Goal: Task Accomplishment & Management: Manage account settings

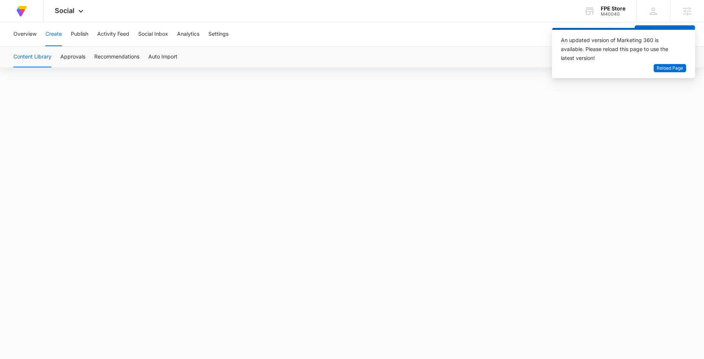
scroll to position [5, 0]
click at [682, 66] on span "Reload Page" at bounding box center [669, 68] width 26 height 7
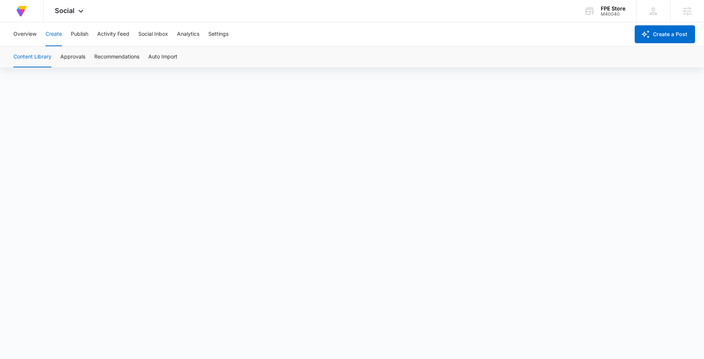
scroll to position [5, 0]
click at [73, 34] on button "Publish" at bounding box center [80, 34] width 18 height 24
click at [32, 36] on button "Overview" at bounding box center [24, 34] width 23 height 24
click at [57, 32] on button "Create" at bounding box center [53, 34] width 16 height 24
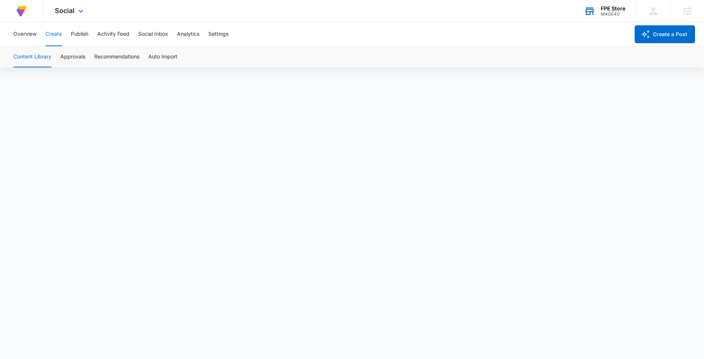
click at [612, 13] on div "M40040" at bounding box center [612, 14] width 25 height 5
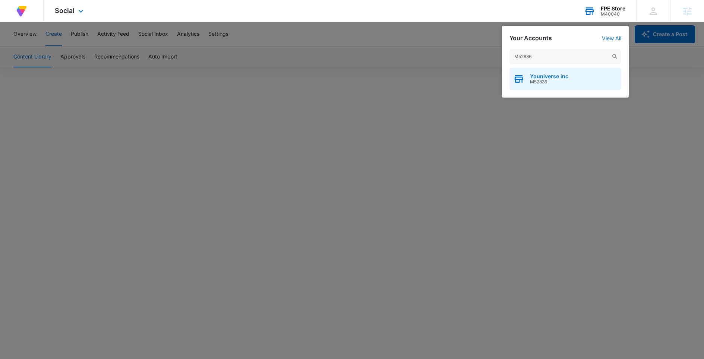
type input "M52836"
click at [563, 78] on span "Youniverse inc" at bounding box center [549, 76] width 38 height 6
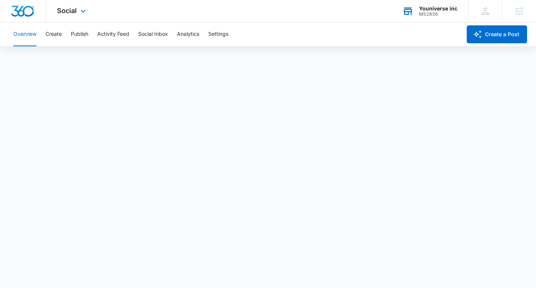
click at [80, 5] on div "Social Apps Reputation Websites Forms CRM Email Social Shop Content Ads Intelli…" at bounding box center [72, 11] width 53 height 22
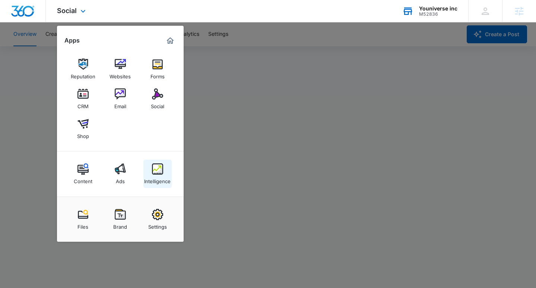
click at [148, 178] on div "Intelligence" at bounding box center [157, 179] width 26 height 10
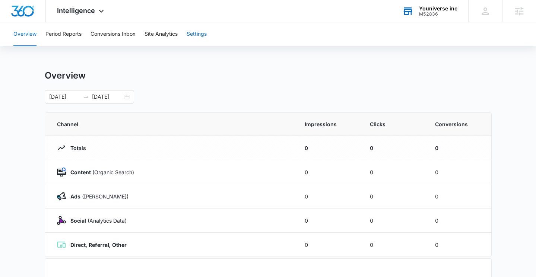
click at [199, 38] on button "Settings" at bounding box center [197, 34] width 20 height 24
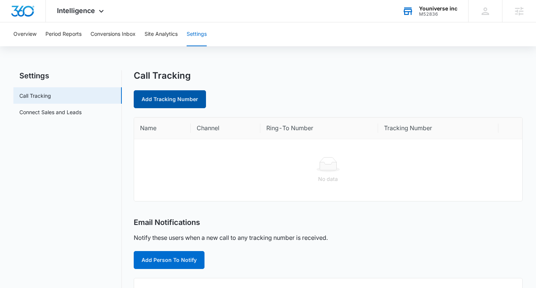
click at [184, 93] on link "Add Tracking Number" at bounding box center [170, 99] width 72 height 18
select select "by_area_code"
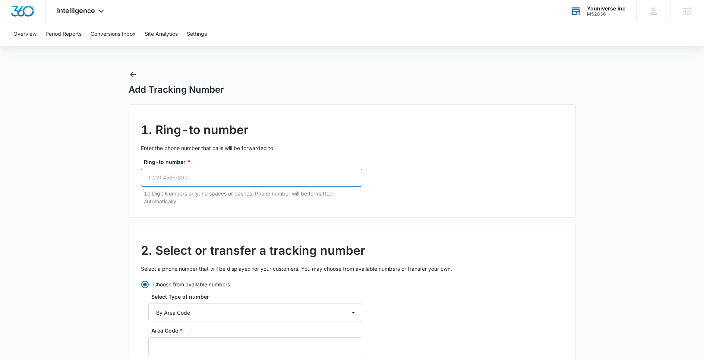
click at [204, 177] on input "Ring-to number *" at bounding box center [251, 178] width 221 height 18
paste input "(630) 538-2251"
type input "(630) 538-2251"
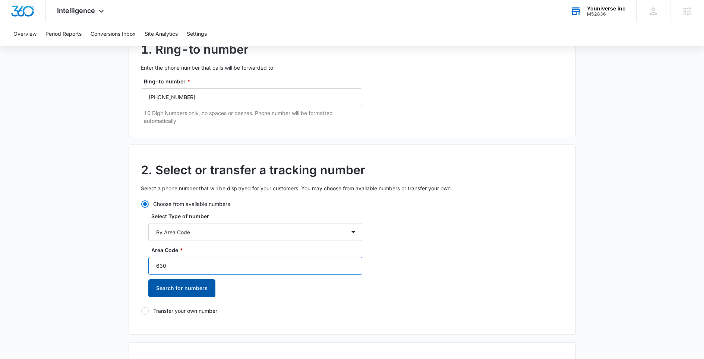
type input "630"
click at [198, 294] on button "Search for numbers" at bounding box center [181, 288] width 67 height 18
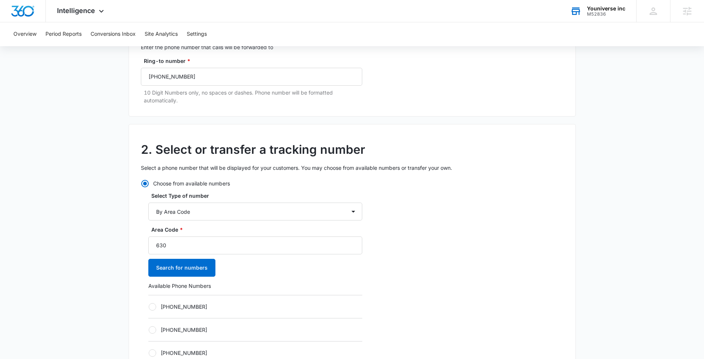
click at [179, 304] on label "+16302964870" at bounding box center [255, 307] width 214 height 8
click at [149, 307] on input "+16302964870" at bounding box center [148, 307] width 0 height 0
radio input "true"
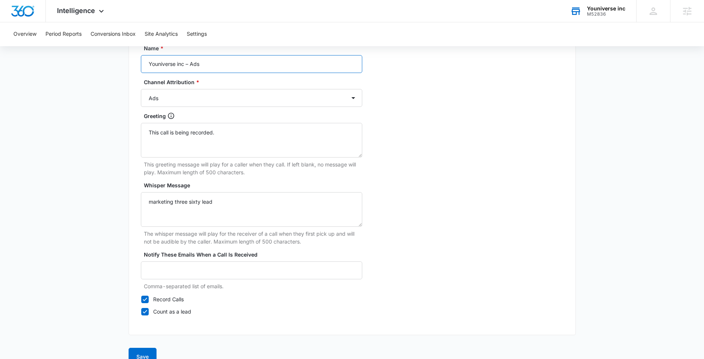
scroll to position [678, 0]
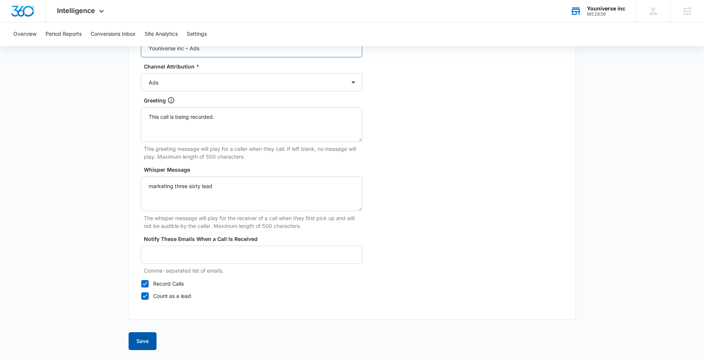
type input "Youniverse inc – Ads"
click at [140, 339] on button "Save" at bounding box center [143, 341] width 28 height 18
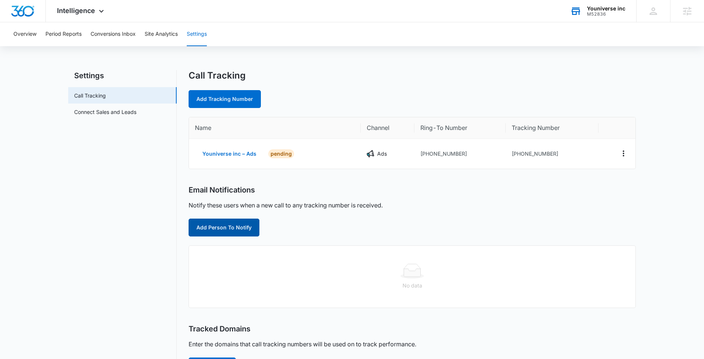
click at [235, 225] on button "Add Person To Notify" at bounding box center [223, 228] width 71 height 18
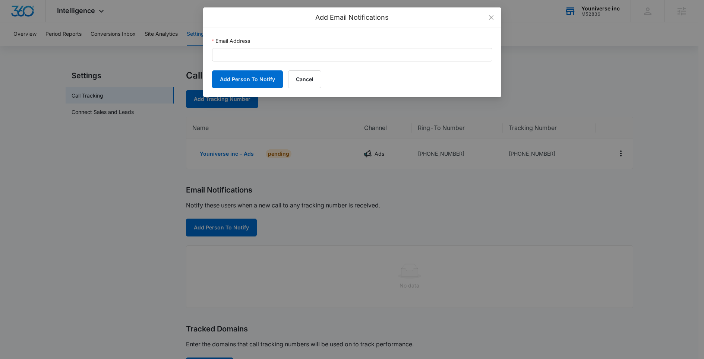
click at [288, 68] on form "Email Address Add Person To Notify Cancel" at bounding box center [352, 62] width 280 height 51
click at [287, 64] on form "Email Address Add Person To Notify Cancel" at bounding box center [352, 62] width 280 height 51
click at [287, 62] on form "Email Address Add Person To Notify Cancel" at bounding box center [352, 62] width 280 height 51
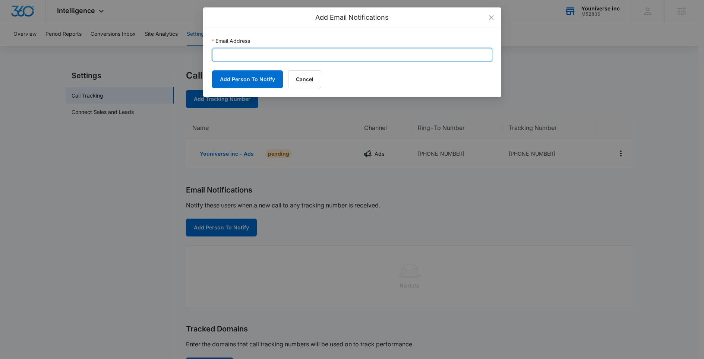
click at [286, 60] on input "Email Address" at bounding box center [352, 54] width 280 height 13
paste input "sam.coduto@madwire.com"
type input "sam.coduto@madwire.com"
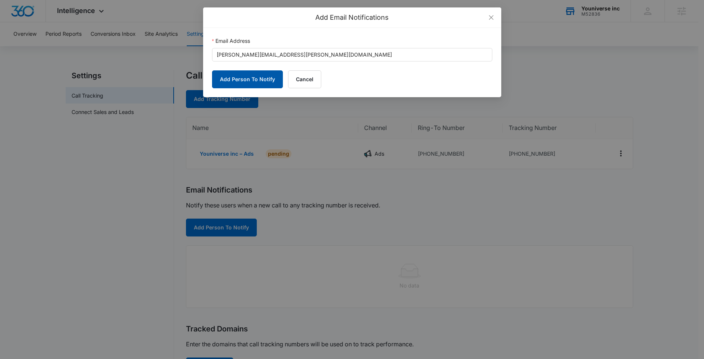
click at [248, 85] on button "Add Person To Notify" at bounding box center [247, 79] width 71 height 18
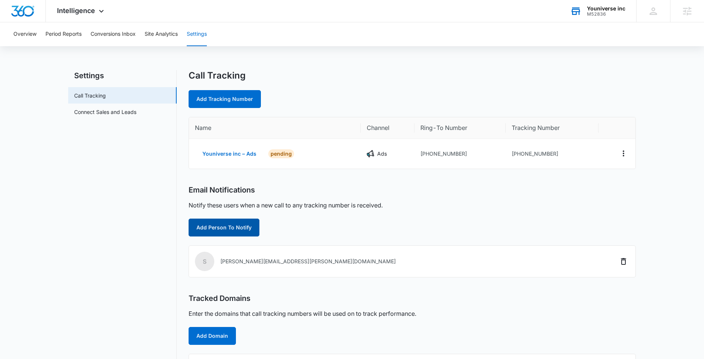
click at [225, 231] on button "Add Person To Notify" at bounding box center [223, 228] width 71 height 18
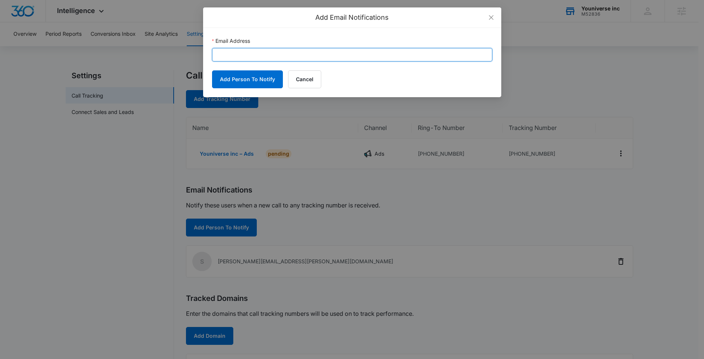
click at [294, 54] on input "Email Address" at bounding box center [352, 54] width 280 height 13
paste input "youniverse815@gmail.com"
type input "youniverse815@gmail.com"
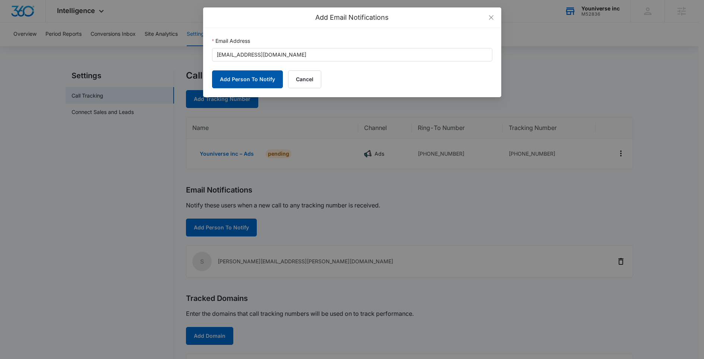
click at [255, 79] on button "Add Person To Notify" at bounding box center [247, 79] width 71 height 18
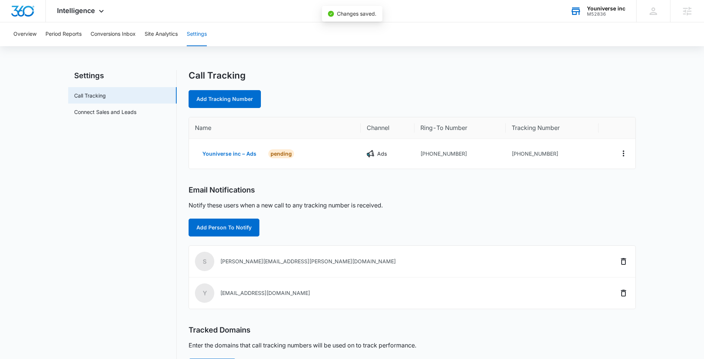
click at [152, 247] on nav "Settings Call Tracking Connect Sales and Leads" at bounding box center [122, 259] width 108 height 378
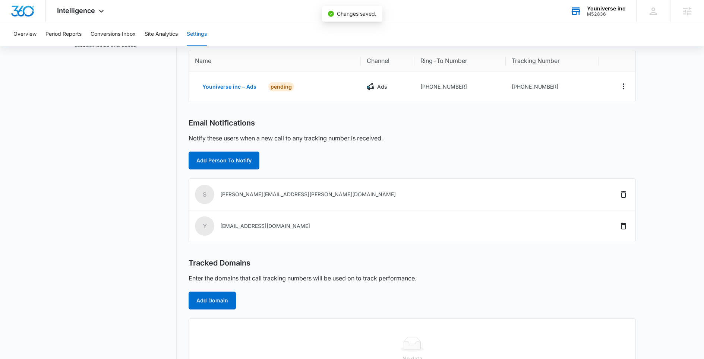
scroll to position [98, 0]
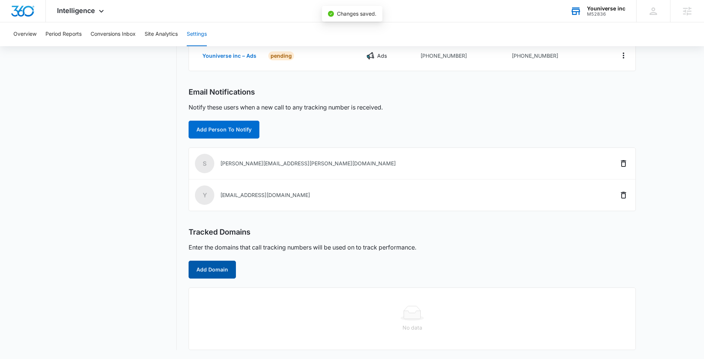
click at [203, 278] on button "Add Domain" at bounding box center [211, 270] width 47 height 18
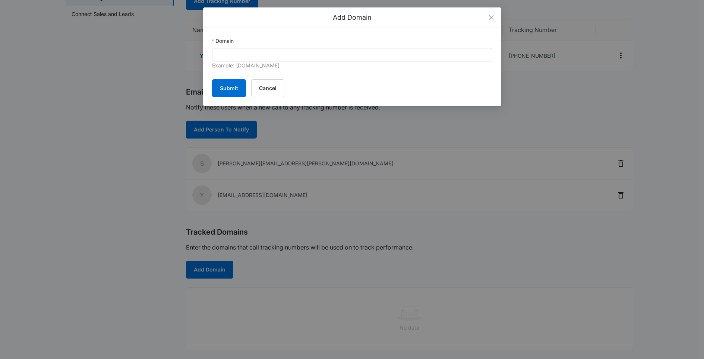
click at [343, 44] on div "Domain" at bounding box center [352, 42] width 280 height 11
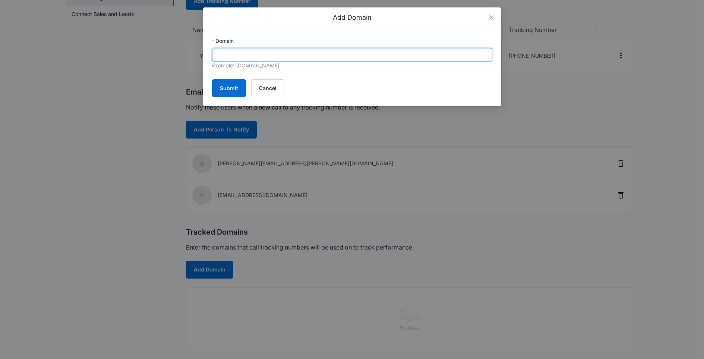
click at [302, 53] on input "Domain" at bounding box center [352, 54] width 280 height 13
paste input "youniversecollective.net"
type input "youniversecollective.net"
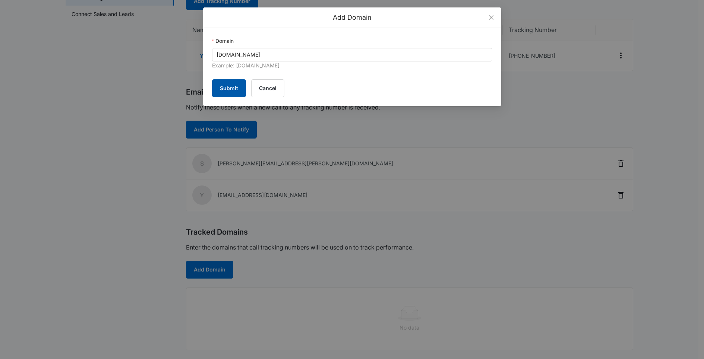
click at [233, 88] on button "Submit" at bounding box center [229, 88] width 34 height 18
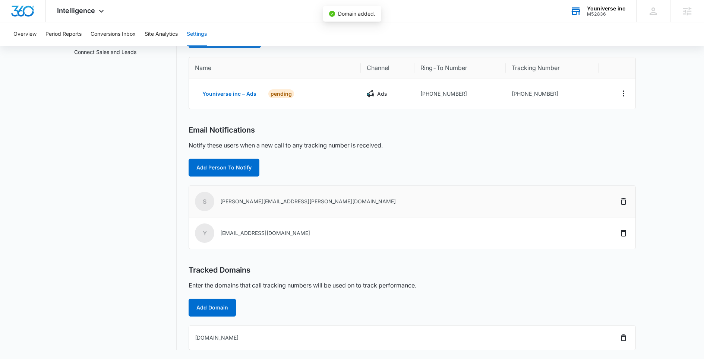
scroll to position [0, 0]
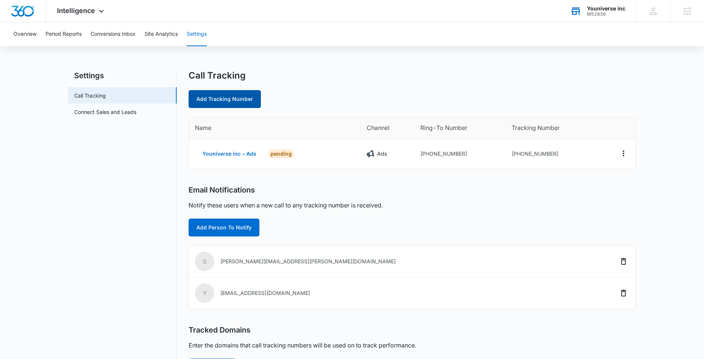
click at [226, 98] on link "Add Tracking Number" at bounding box center [224, 99] width 72 height 18
select select "by_area_code"
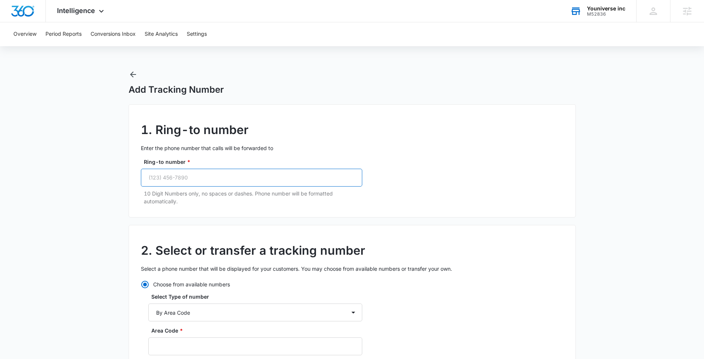
click at [198, 181] on input "Ring-to number *" at bounding box center [251, 178] width 221 height 18
paste input "(630) 538-2251"
type input "(630) 538-2251"
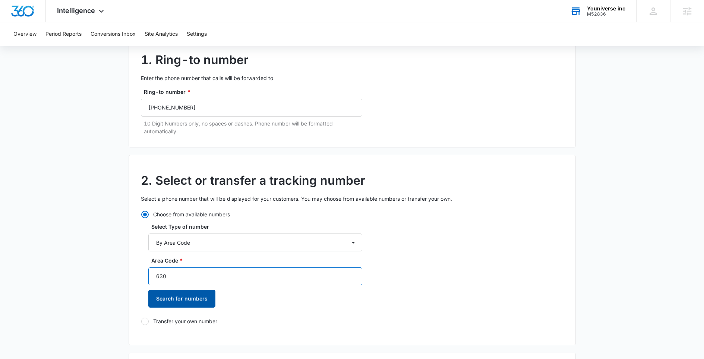
type input "630"
click at [202, 306] on button "Search for numbers" at bounding box center [181, 299] width 67 height 18
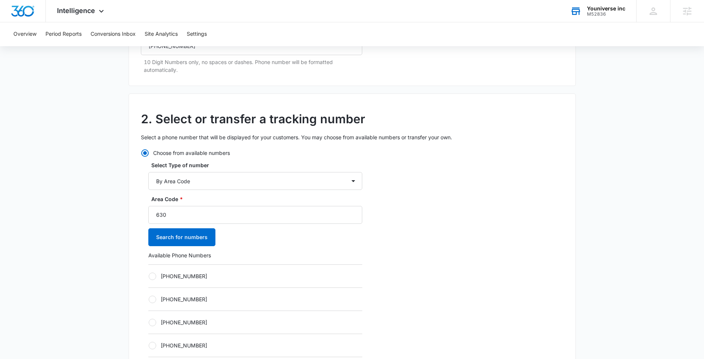
click at [186, 300] on label "+16302964902" at bounding box center [255, 299] width 214 height 8
click at [149, 300] on input "+16302964902" at bounding box center [148, 299] width 0 height 0
radio input "true"
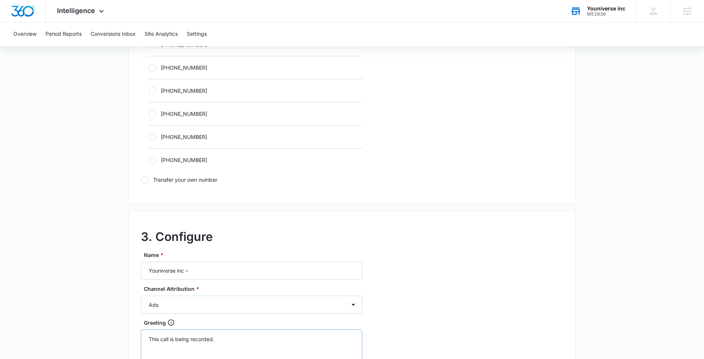
scroll to position [547, 0]
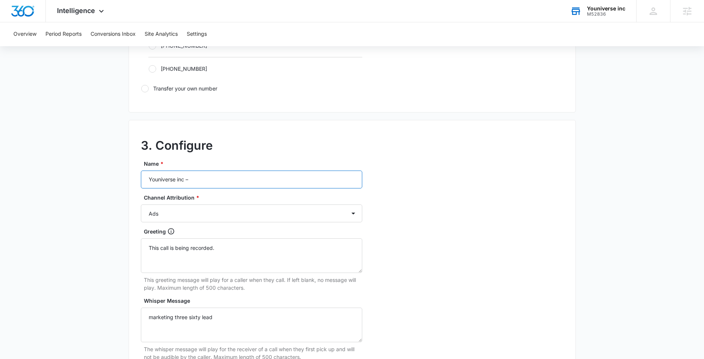
click at [256, 180] on input "Youniverse inc –" at bounding box center [251, 180] width 221 height 18
type input "Youniverse inc – Content"
select select "CONTENT"
click at [434, 224] on div "3. Configure Name * Youniverse inc – Content Channel Attribution * Ads Local Se…" at bounding box center [352, 285] width 447 height 331
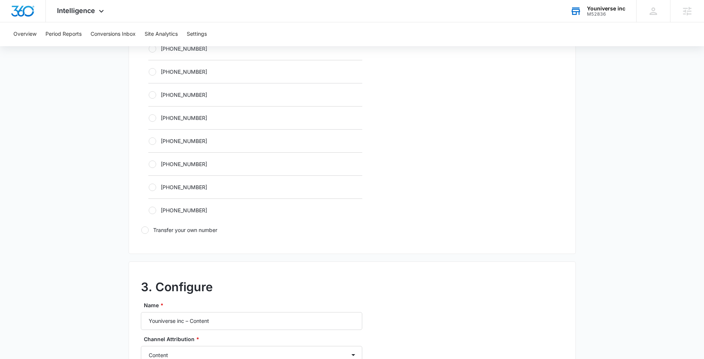
scroll to position [678, 0]
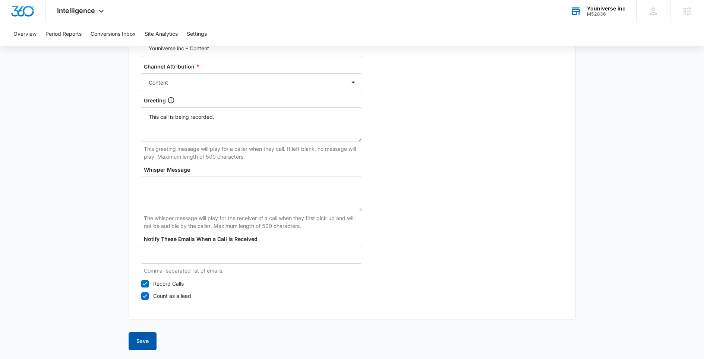
click at [150, 336] on button "Save" at bounding box center [143, 341] width 28 height 18
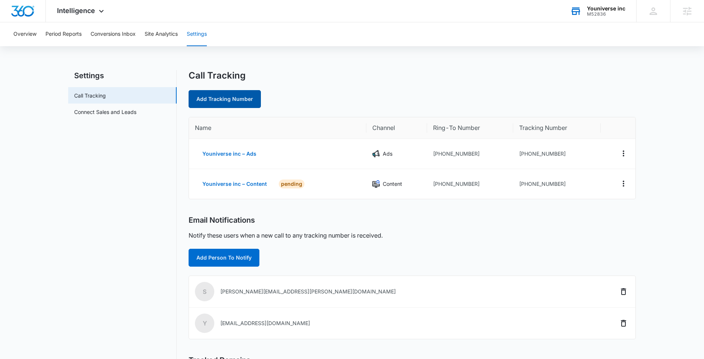
click at [212, 101] on link "Add Tracking Number" at bounding box center [224, 99] width 72 height 18
select select "by_area_code"
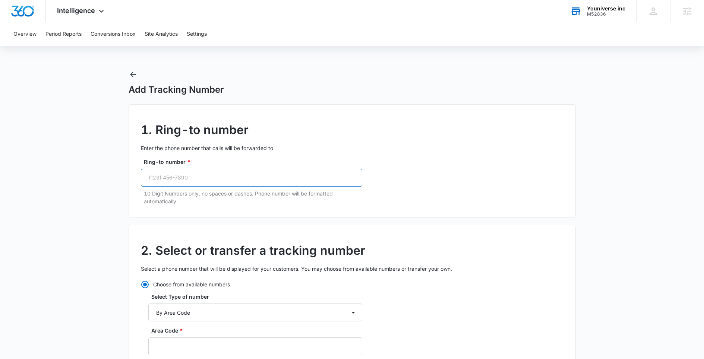
click at [171, 180] on input "Ring-to number *" at bounding box center [251, 178] width 221 height 18
paste input "(630) 538-2251"
type input "(630) 538-2251"
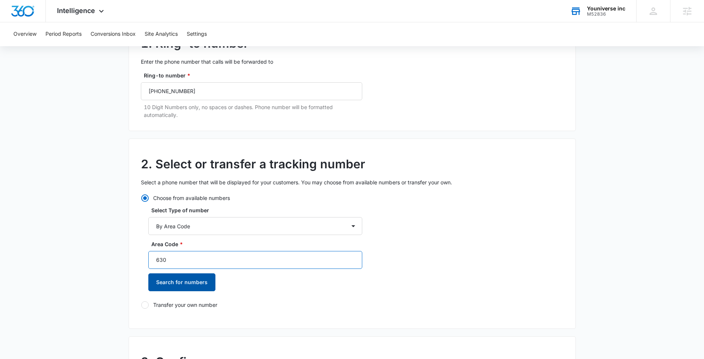
type input "630"
click at [197, 289] on button "Search for numbers" at bounding box center [181, 282] width 67 height 18
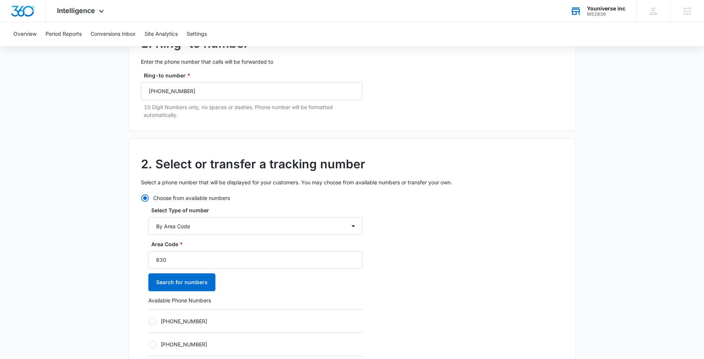
scroll to position [158, 0]
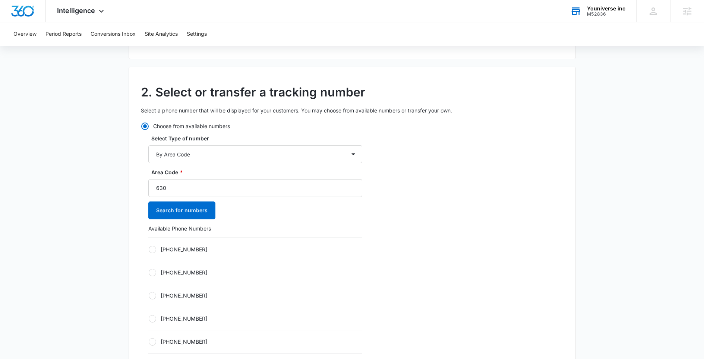
click at [174, 290] on div "+16302966164" at bounding box center [255, 295] width 214 height 23
click at [174, 298] on label "+16302966164" at bounding box center [255, 296] width 214 height 8
click at [149, 296] on input "+16302966164" at bounding box center [148, 295] width 0 height 0
radio input "true"
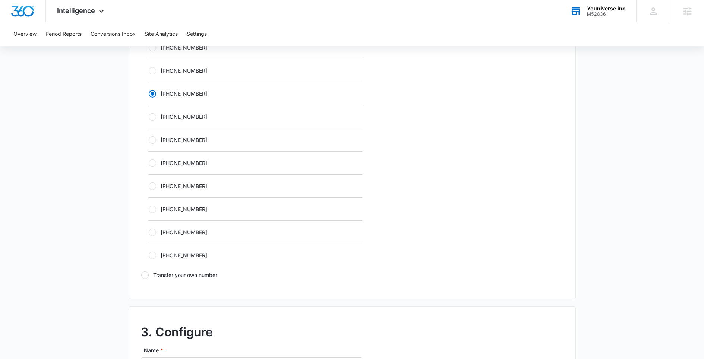
scroll to position [562, 0]
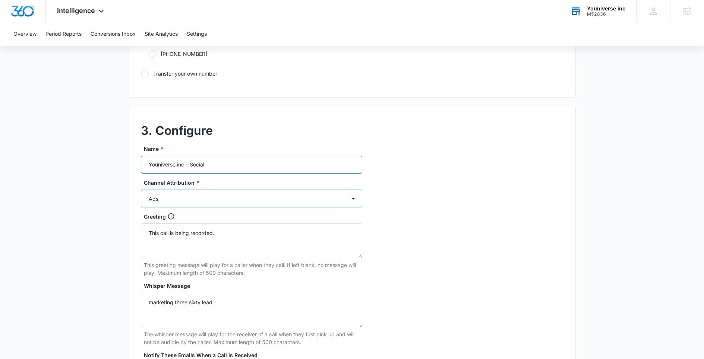
type input "Youniverse inc – Social"
select select "OTHER"
select select "SOCIAL"
drag, startPoint x: 199, startPoint y: 191, endPoint x: 418, endPoint y: 222, distance: 221.1
click at [418, 222] on div "3. Configure Name * Youniverse inc – Social Channel Attribution * Ads Local Ser…" at bounding box center [352, 270] width 447 height 331
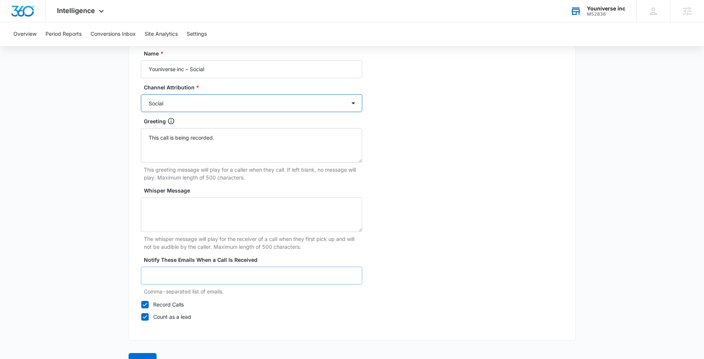
scroll to position [678, 0]
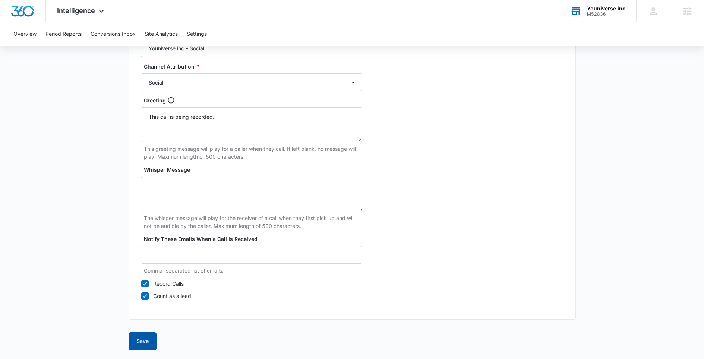
click at [136, 338] on button "Save" at bounding box center [143, 341] width 28 height 18
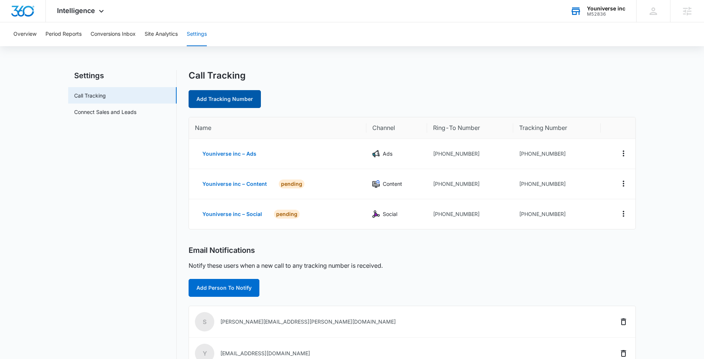
click at [231, 98] on link "Add Tracking Number" at bounding box center [224, 99] width 72 height 18
select select "by_area_code"
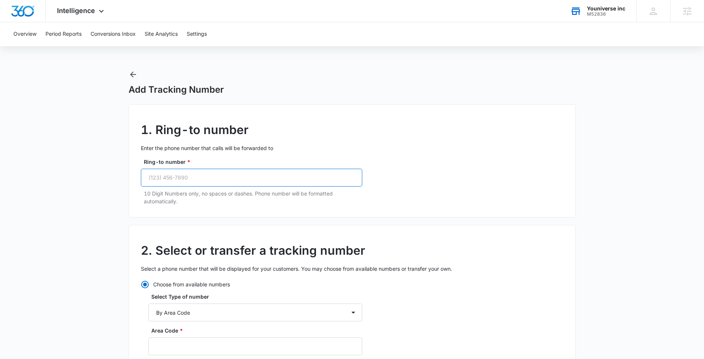
click at [224, 176] on input "Ring-to number *" at bounding box center [251, 178] width 221 height 18
paste input "(630) 538-2251"
type input "(630) 538-2251"
click at [451, 216] on div "1. Ring-to number Enter the phone number that calls will be forwarded to Ring-t…" at bounding box center [352, 160] width 447 height 113
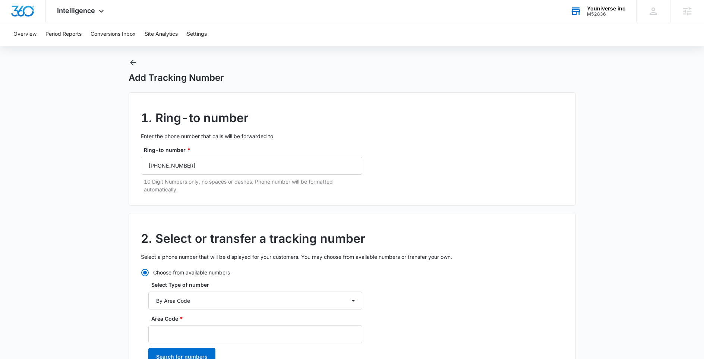
scroll to position [92, 0]
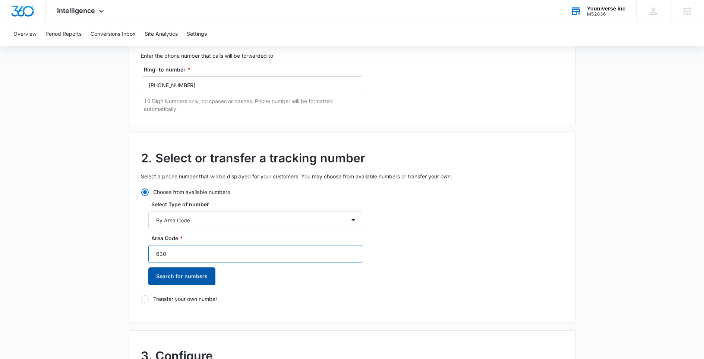
type input "630"
click at [197, 277] on button "Search for numbers" at bounding box center [181, 276] width 67 height 18
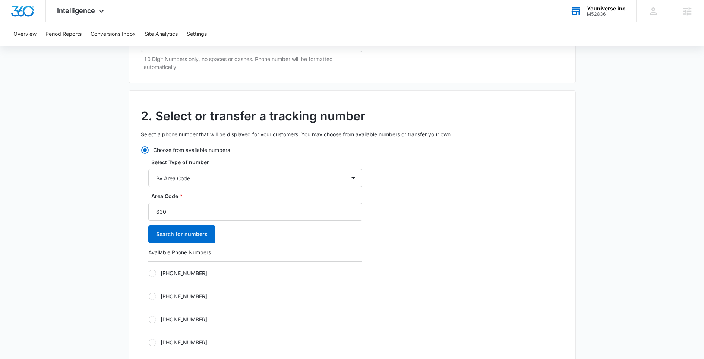
scroll to position [184, 0]
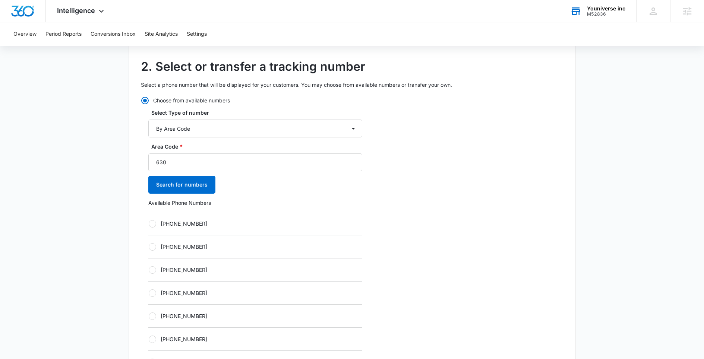
click at [175, 292] on label "+16302977917" at bounding box center [255, 293] width 214 height 8
click at [149, 293] on input "+16302977917" at bounding box center [148, 293] width 0 height 0
radio input "true"
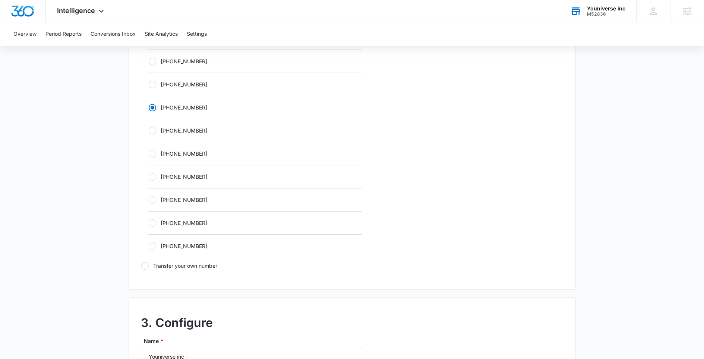
scroll to position [555, 0]
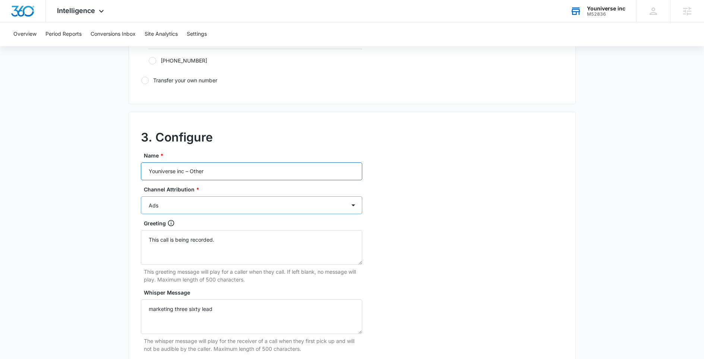
type input "Youniverse inc – Other"
click at [212, 197] on div "Channel Attribution * Ads Local Service Ads Content Social Other" at bounding box center [251, 200] width 221 height 29
select select "OTHER"
click at [429, 216] on div "3. Configure Name * Youniverse inc – Other Channel Attribution * Ads Local Serv…" at bounding box center [352, 277] width 447 height 331
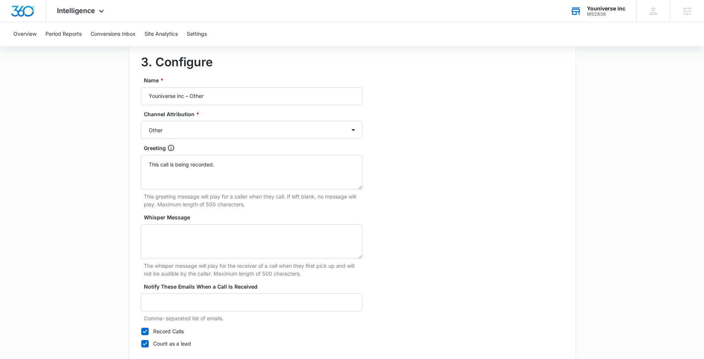
scroll to position [678, 0]
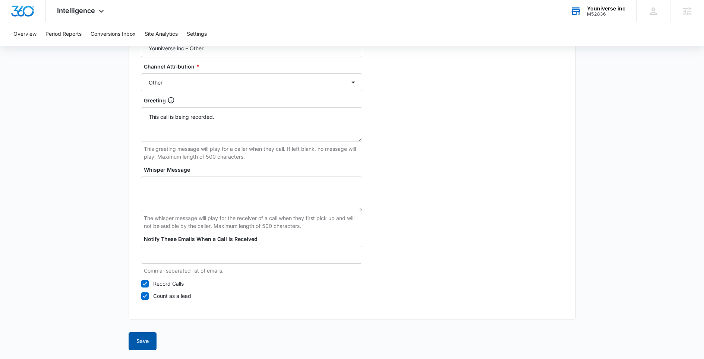
click at [143, 340] on button "Save" at bounding box center [143, 341] width 28 height 18
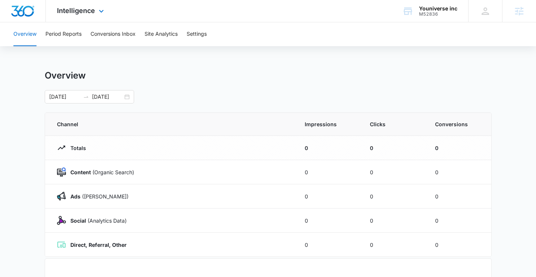
click at [101, 7] on div "Intelligence Apps Reputation Websites Forms CRM Email Social Shop Content Ads I…" at bounding box center [81, 11] width 71 height 22
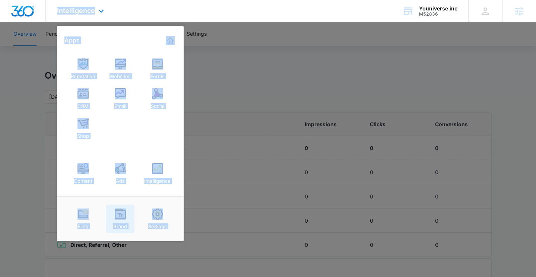
click at [123, 221] on div "Brand" at bounding box center [120, 225] width 14 height 10
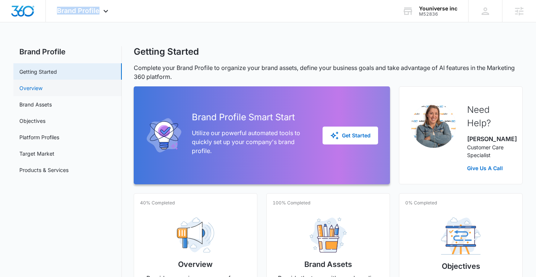
click at [42, 89] on link "Overview" at bounding box center [30, 88] width 23 height 8
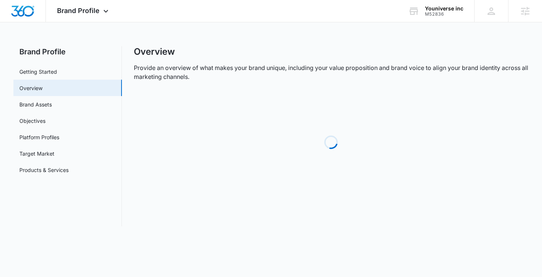
click at [125, 34] on div "Brand Profile Apps Reputation Websites Forms CRM Email Social Shop Content Ads …" at bounding box center [271, 117] width 542 height 235
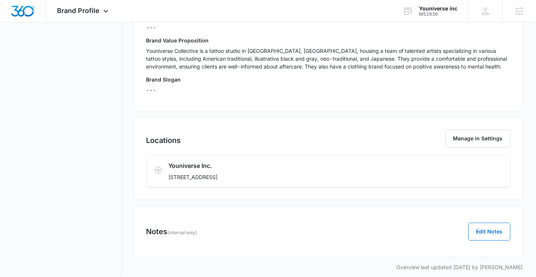
scroll to position [249, 0]
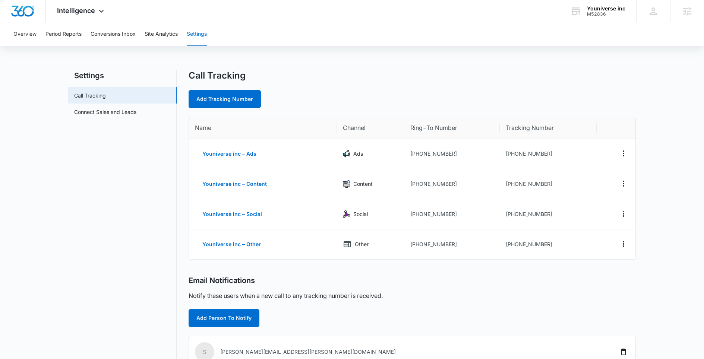
drag, startPoint x: 656, startPoint y: 248, endPoint x: 185, endPoint y: 121, distance: 488.2
click at [185, 121] on main "Settings Call Tracking Connect Sales and Leads Call Tracking Add Tracking Numbe…" at bounding box center [352, 290] width 704 height 440
click at [134, 248] on nav "Settings Call Tracking Connect Sales and Leads" at bounding box center [122, 285] width 108 height 431
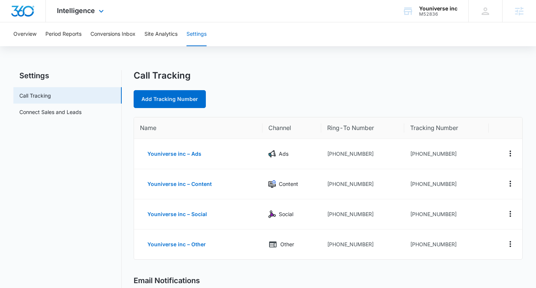
click at [80, 15] on div "Intelligence Apps Reputation Websites Forms CRM Email Social Shop Content Ads I…" at bounding box center [81, 11] width 71 height 22
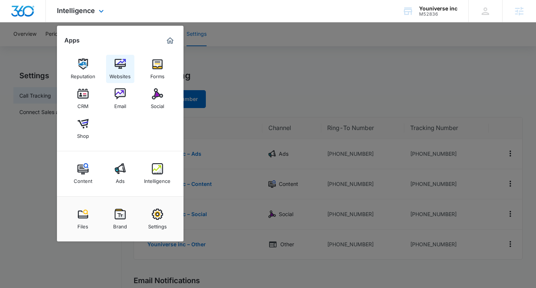
click at [112, 63] on link "Websites" at bounding box center [120, 69] width 28 height 28
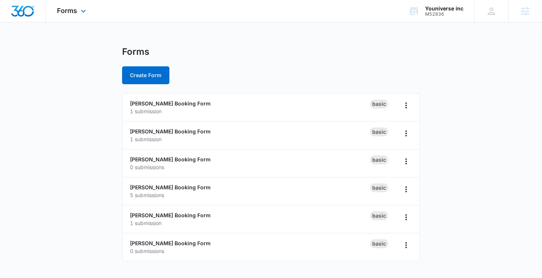
click at [76, 17] on div "Forms Apps Reputation Websites Forms CRM Email Social Shop Content Ads Intellig…" at bounding box center [72, 11] width 53 height 22
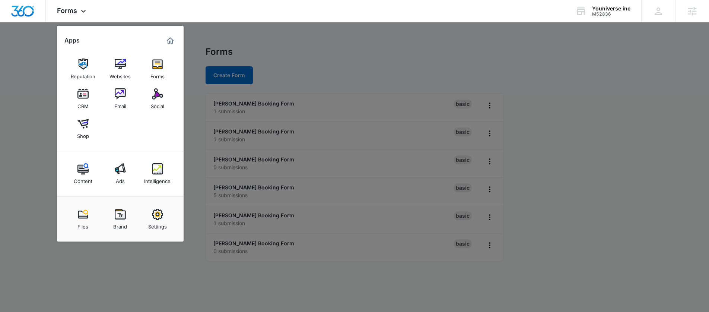
click at [565, 111] on div at bounding box center [354, 156] width 709 height 312
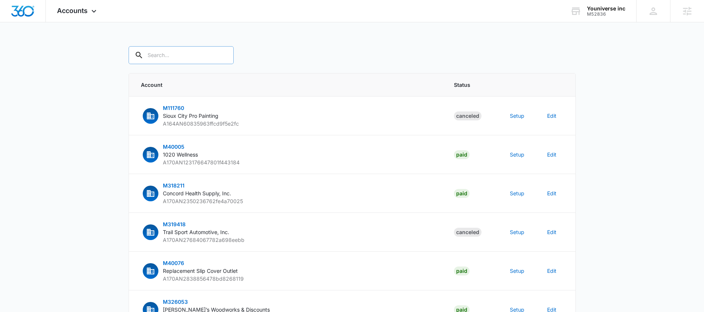
click at [176, 56] on input "text" at bounding box center [181, 55] width 105 height 18
paste input "M52836"
type input "M52836"
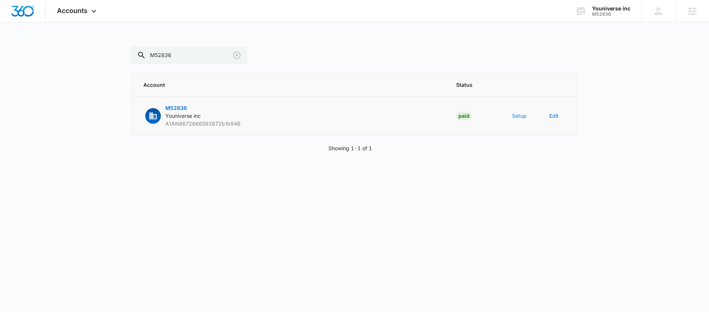
click at [520, 115] on button "Setup" at bounding box center [519, 116] width 15 height 8
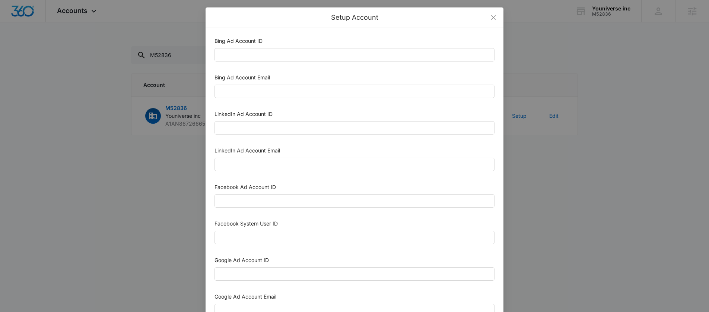
scroll to position [352, 0]
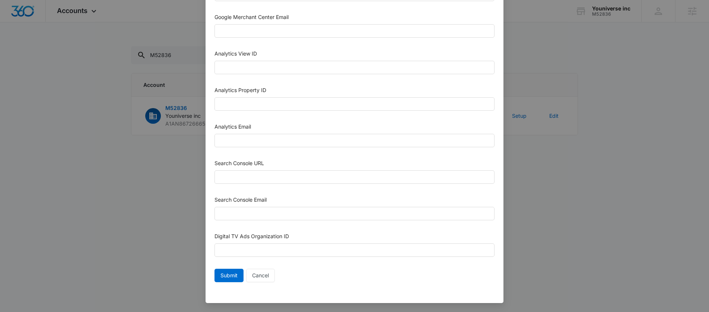
click at [264, 197] on div "Search Console Email" at bounding box center [355, 201] width 280 height 11
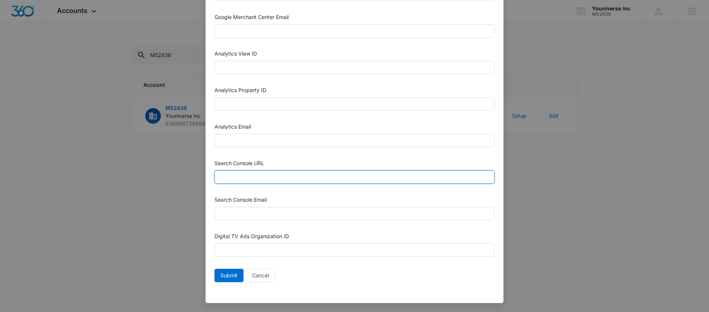
click at [273, 174] on input "Search Console URL" at bounding box center [355, 176] width 280 height 13
paste input "https://youniversecollective.net/"
type input "https://youniversecollective.net/"
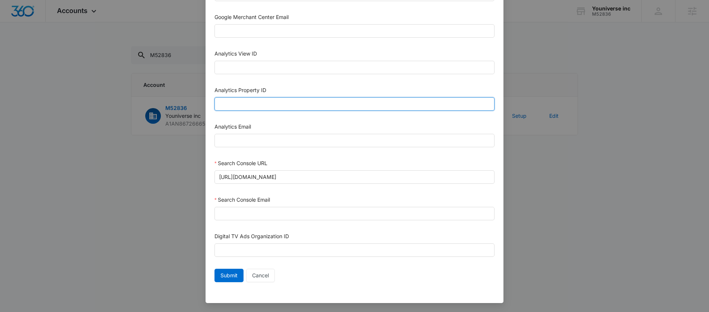
click at [345, 105] on input "Analytics Property ID" at bounding box center [355, 103] width 280 height 13
paste input "500639513"
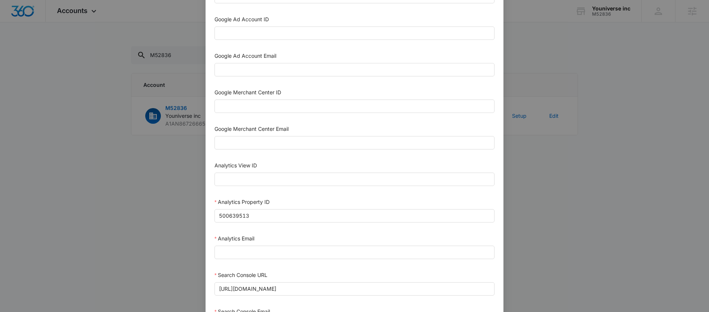
scroll to position [239, 0]
type input "500639513"
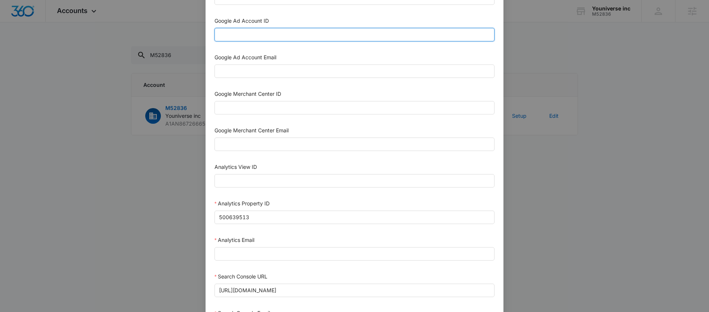
click at [267, 35] on input "Google Ad Account ID" at bounding box center [355, 34] width 280 height 13
paste input "440-523-7264"
type input "440-523-7264"
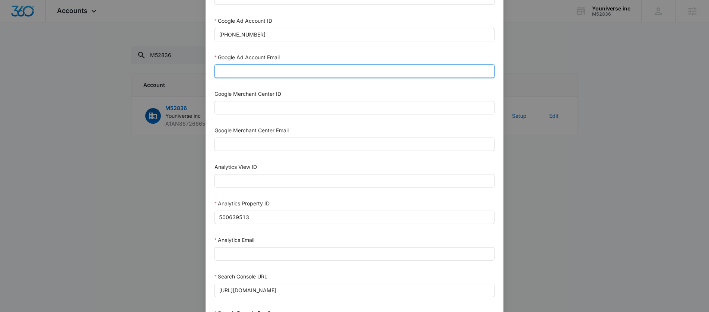
paste input "M360+Accounts1033@madwiremedia.com"
type input "M360+Accounts1033@madwiremedia.com"
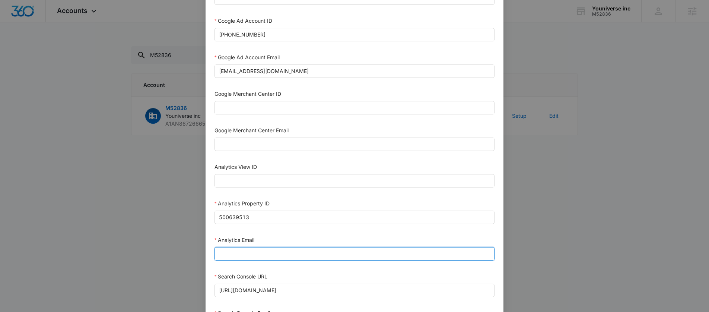
drag, startPoint x: 243, startPoint y: 252, endPoint x: 266, endPoint y: 241, distance: 26.5
paste input "M360+Accounts1033@madwiremedia.com"
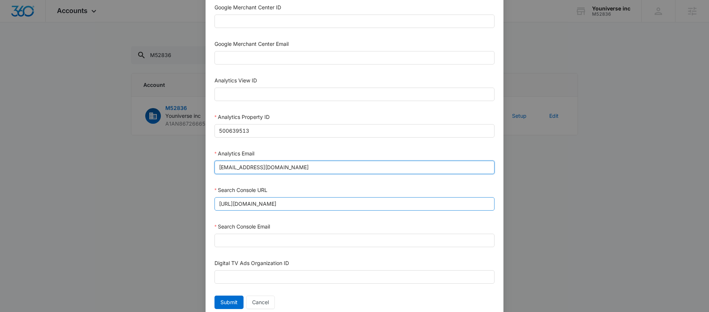
scroll to position [352, 0]
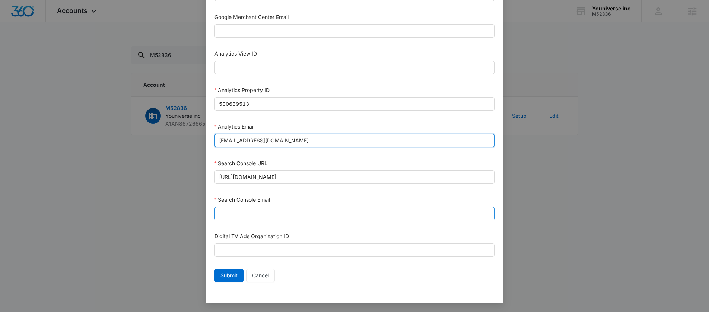
type input "M360+Accounts1033@madwiremedia.com"
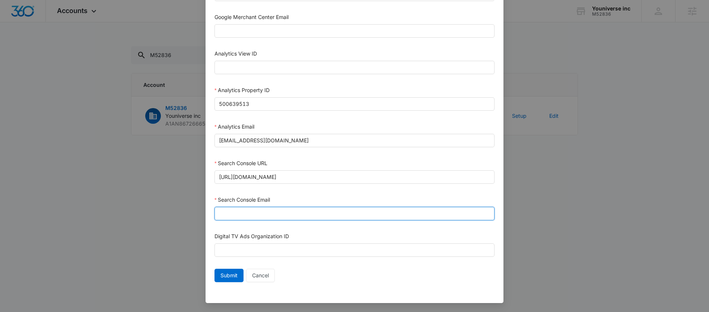
click at [281, 217] on input "Search Console Email" at bounding box center [355, 213] width 280 height 13
paste input "M360+Accounts1033@madwiremedia.com"
type input "M360+Accounts1033@madwiremedia.com"
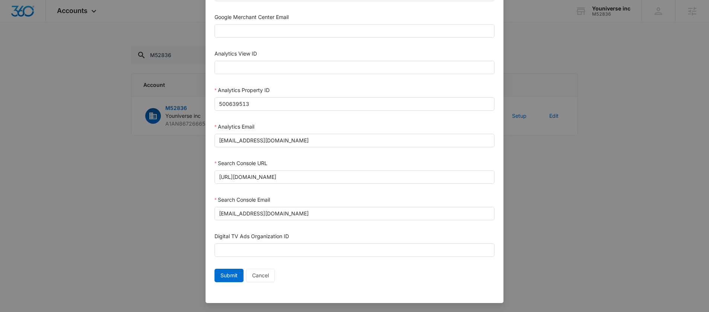
click at [229, 276] on span "Submit" at bounding box center [229, 275] width 17 height 8
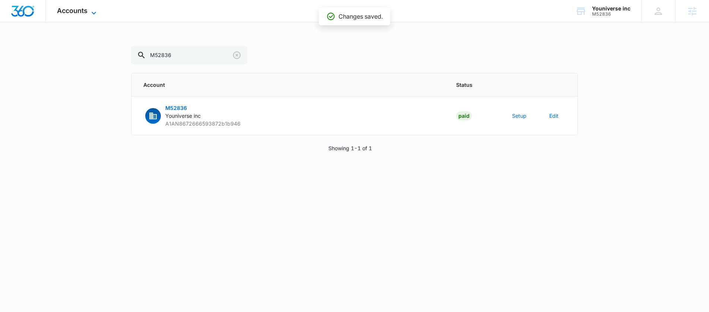
click at [77, 14] on span "Accounts" at bounding box center [72, 11] width 31 height 8
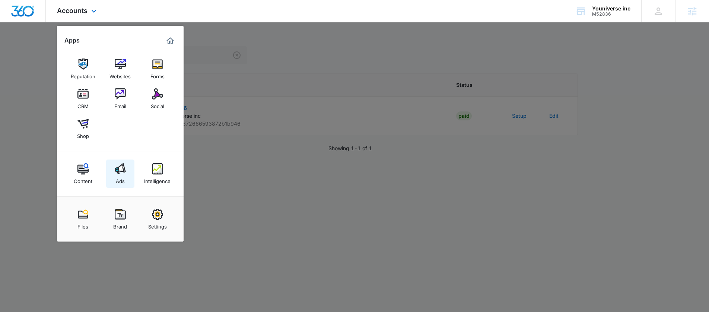
click at [119, 169] on img at bounding box center [120, 168] width 11 height 11
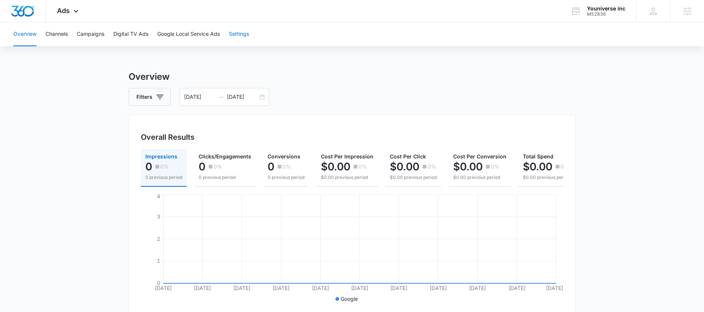
click at [237, 38] on button "Settings" at bounding box center [239, 34] width 20 height 24
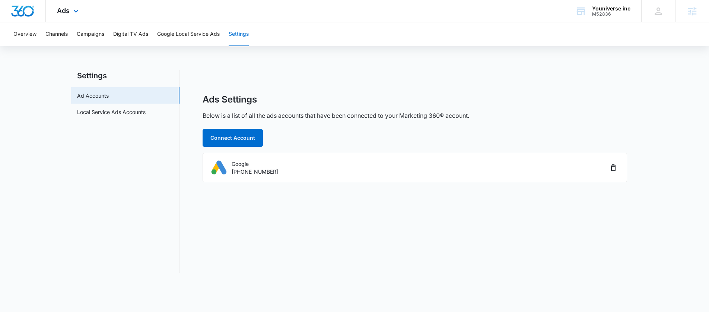
click at [70, 13] on div "Ads Apps Reputation Websites Forms CRM Email Social Shop Content Ads Intelligen…" at bounding box center [69, 11] width 46 height 22
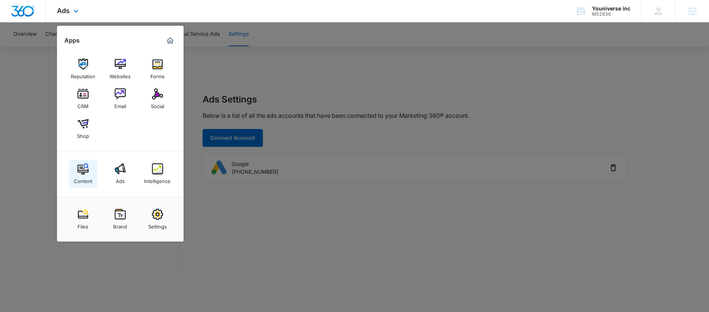
click at [79, 169] on img at bounding box center [82, 168] width 11 height 11
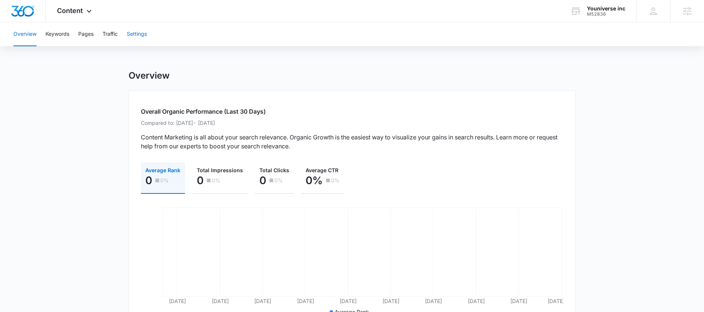
click at [131, 45] on button "Settings" at bounding box center [137, 34] width 20 height 24
